Goal: Task Accomplishment & Management: Manage account settings

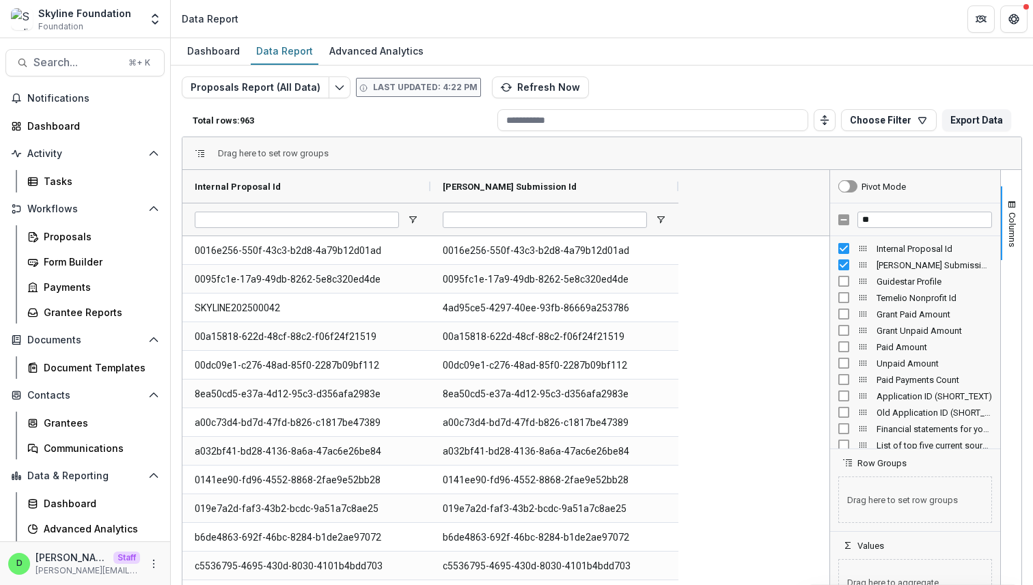
scroll to position [275, 0]
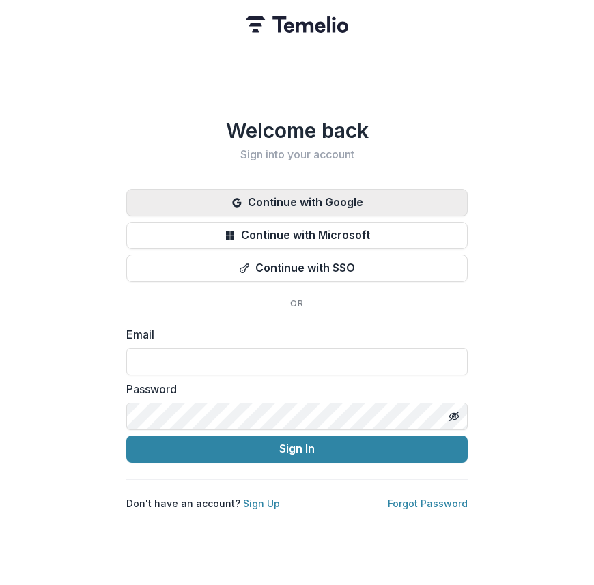
click at [234, 198] on icon "button" at bounding box center [236, 202] width 9 height 9
click at [285, 189] on button "Continue with Google" at bounding box center [297, 202] width 342 height 27
click at [380, 195] on button "Continue with Google" at bounding box center [297, 202] width 342 height 27
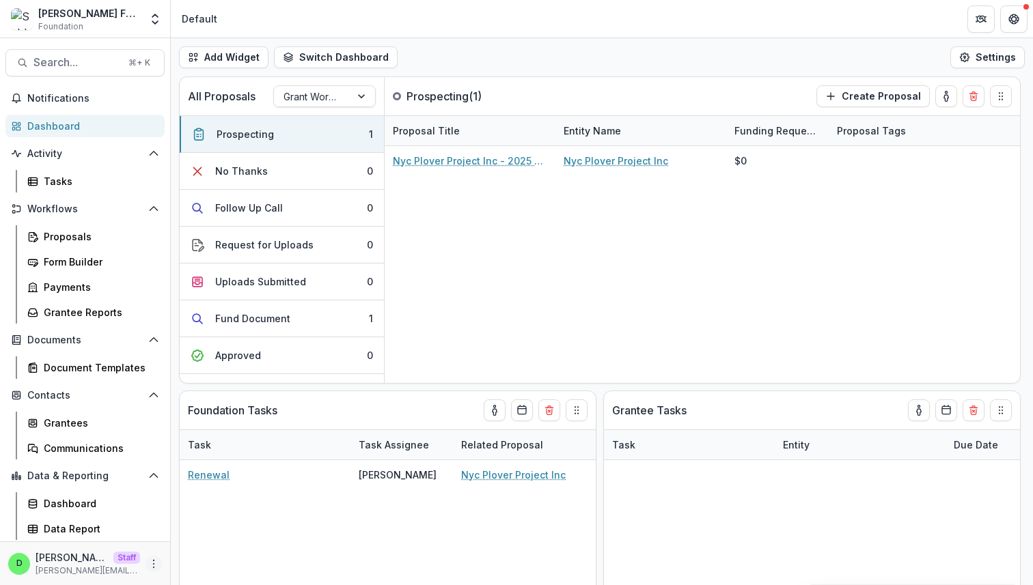
click at [148, 559] on icon "More" at bounding box center [153, 564] width 11 height 11
click at [236, 535] on link "User Settings" at bounding box center [244, 535] width 146 height 23
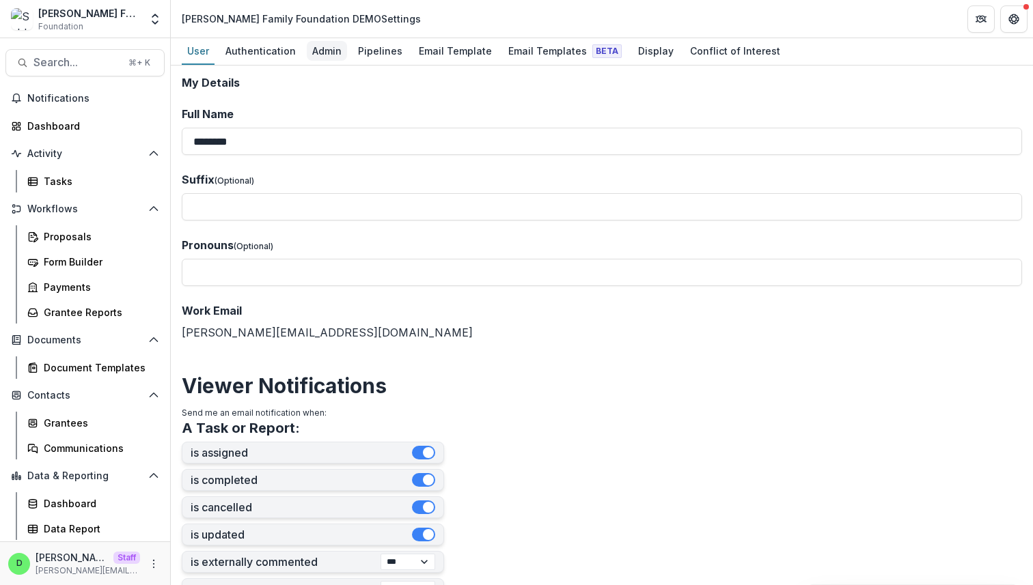
click at [314, 51] on div "Admin" at bounding box center [327, 51] width 40 height 20
